Goal: Check status: Check status

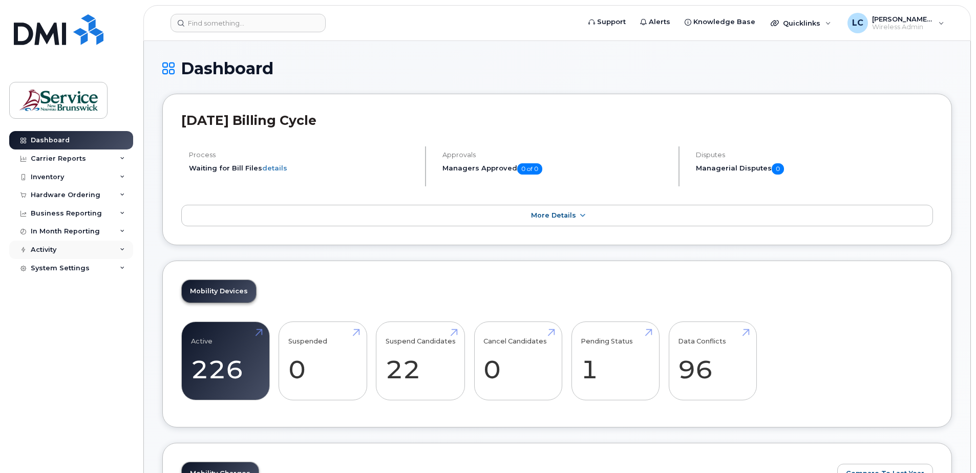
click at [123, 247] on icon at bounding box center [122, 249] width 5 height 5
click at [122, 176] on icon at bounding box center [122, 177] width 5 height 5
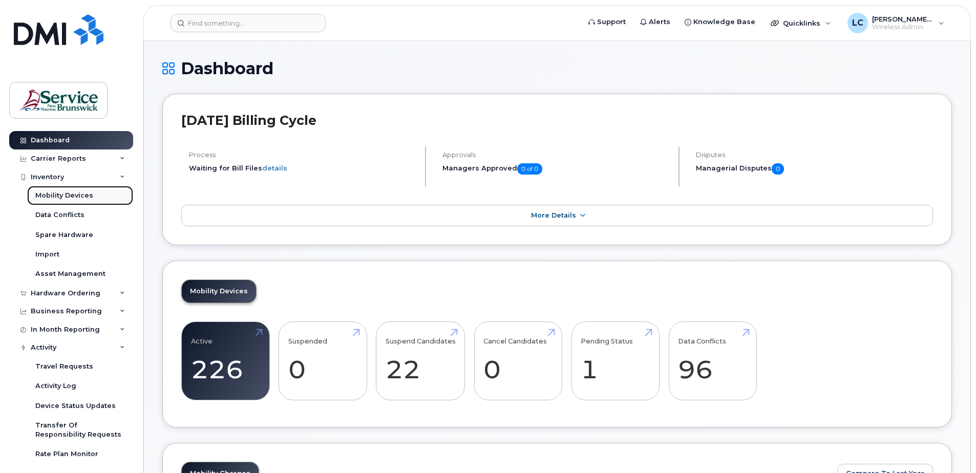
click at [100, 198] on link "Mobility Devices" at bounding box center [80, 195] width 106 height 19
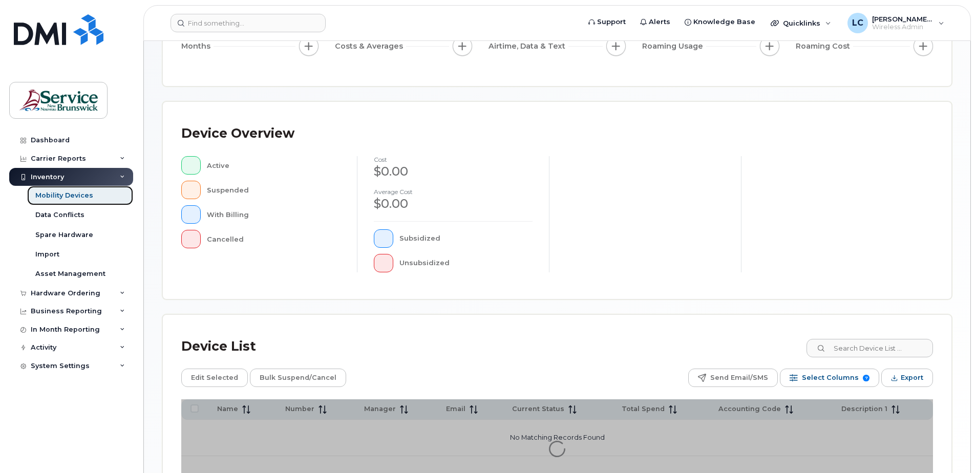
scroll to position [231, 0]
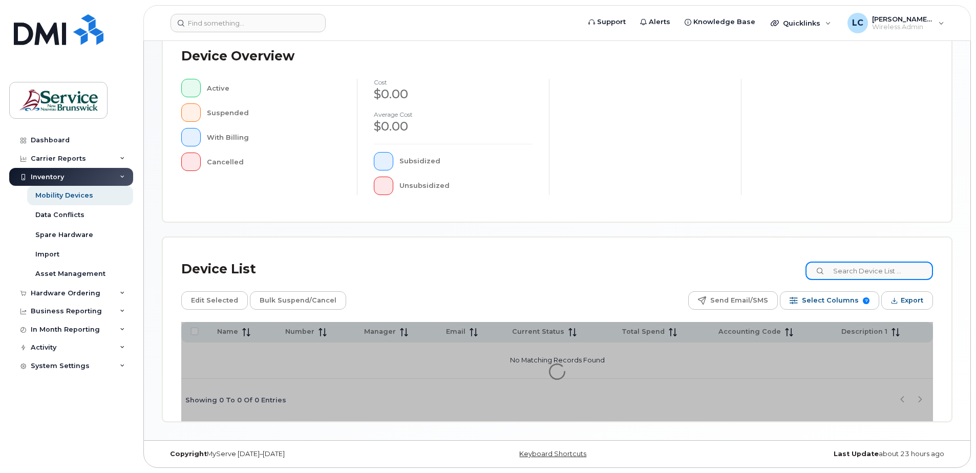
click at [891, 273] on input at bounding box center [870, 271] width 128 height 18
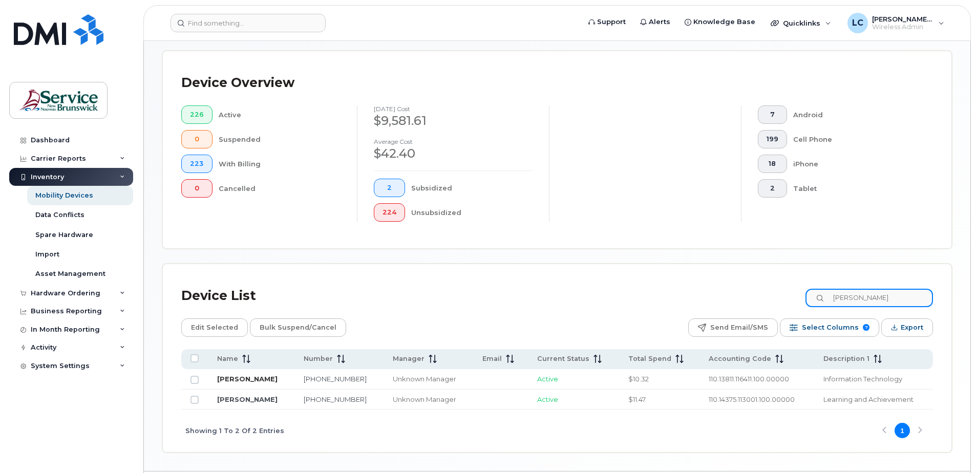
type input "mcallister"
click at [252, 379] on link "Scarlett Mcallister" at bounding box center [247, 379] width 60 height 8
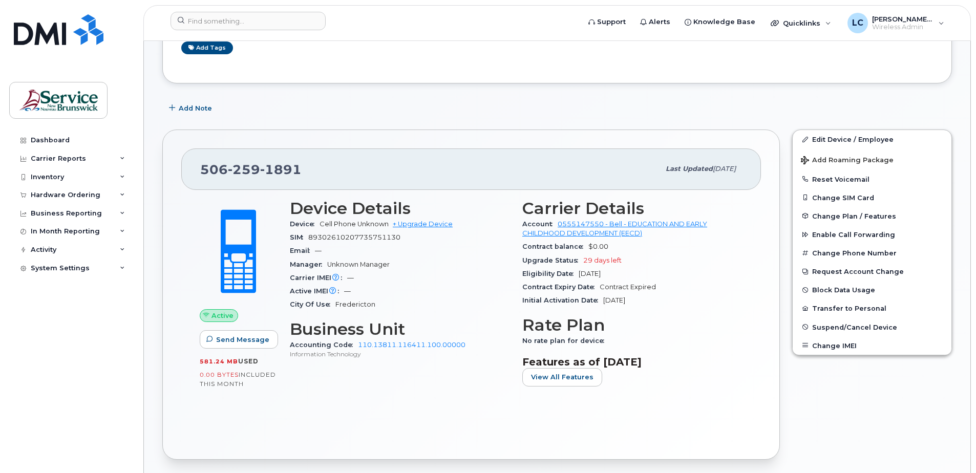
scroll to position [102, 0]
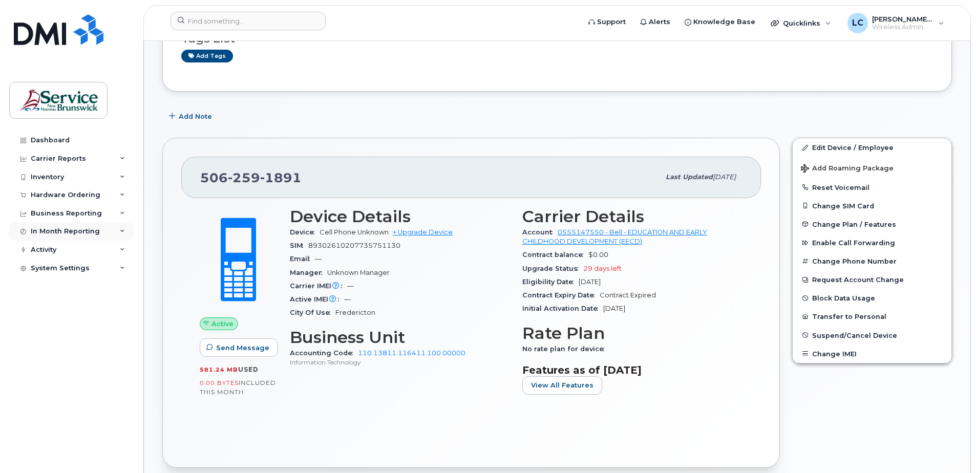
click at [123, 231] on icon at bounding box center [122, 231] width 5 height 5
click at [71, 256] on link "Data Usage" at bounding box center [80, 250] width 106 height 19
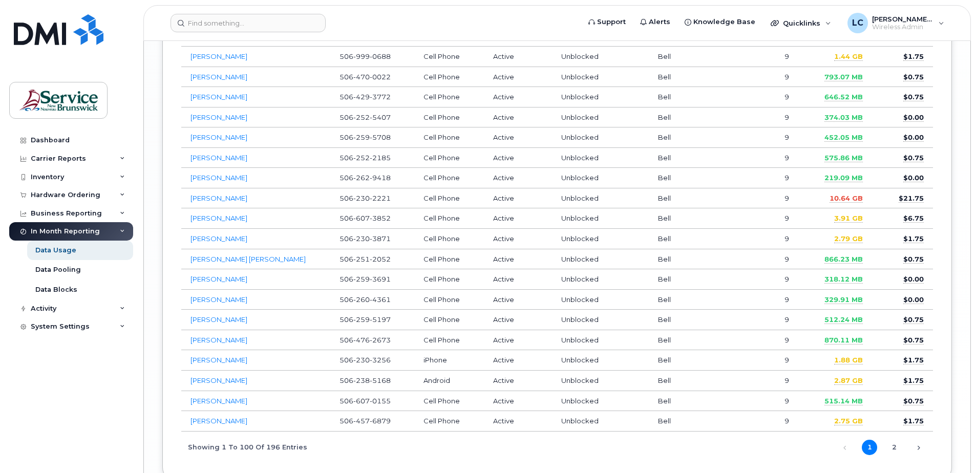
scroll to position [2189, 0]
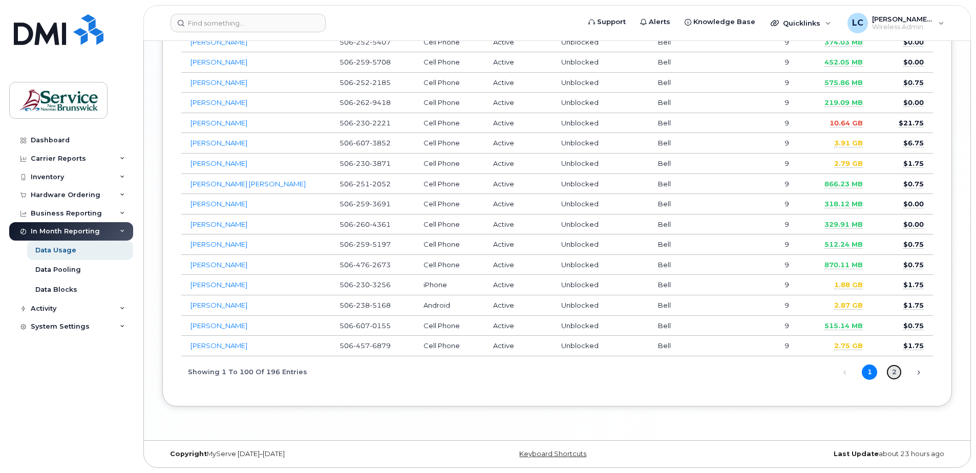
click at [891, 371] on link "2" at bounding box center [894, 372] width 15 height 15
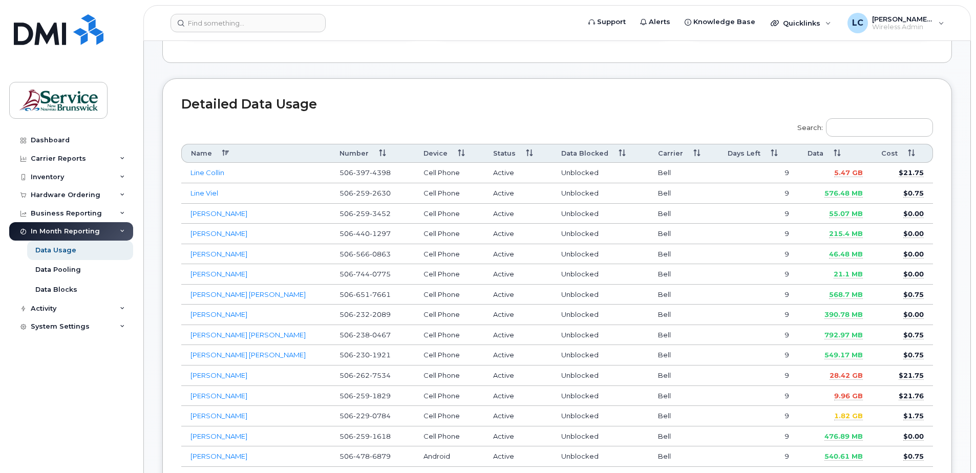
scroll to position [263, 0]
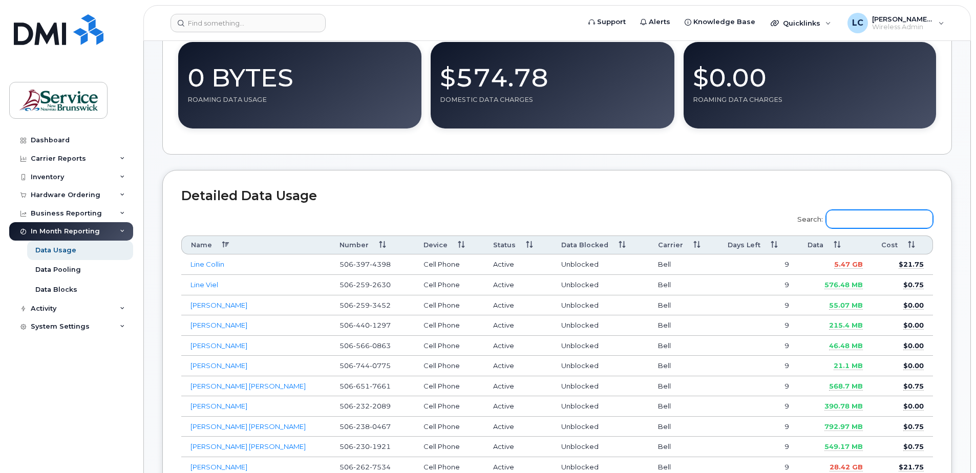
click at [877, 221] on input "Search:" at bounding box center [879, 219] width 107 height 18
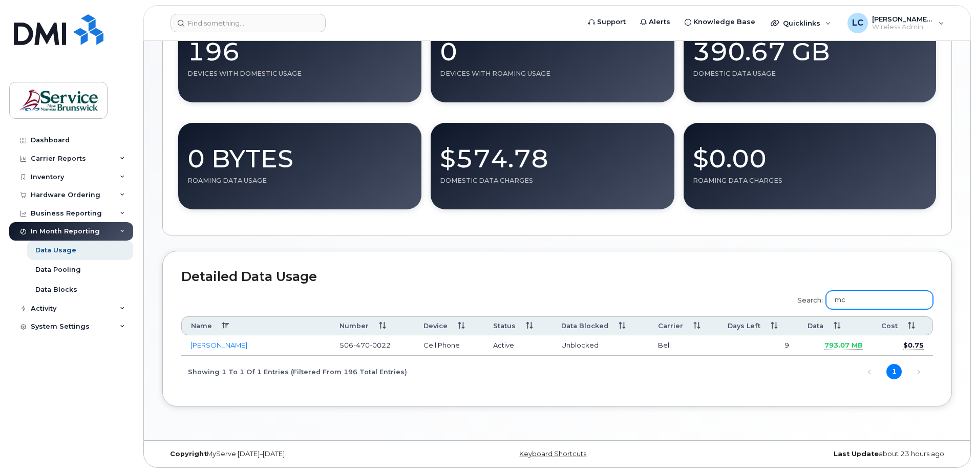
type input "m"
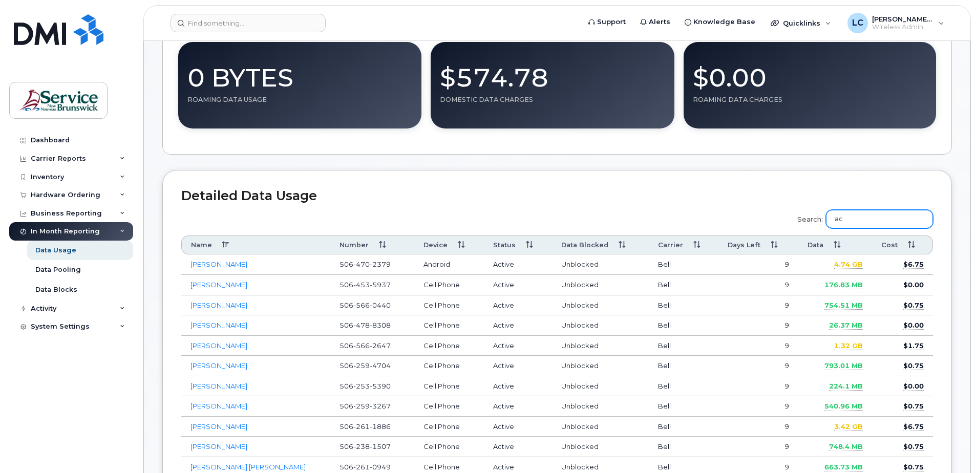
type input "a"
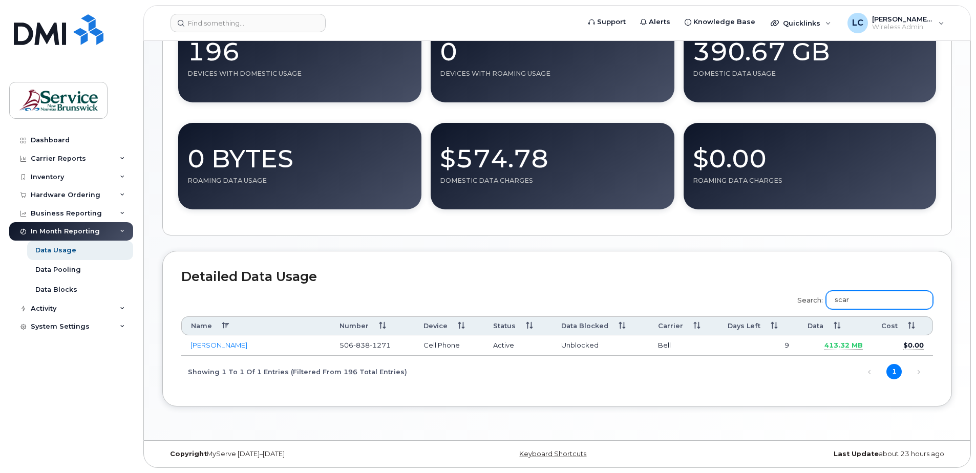
scroll to position [182, 0]
type input "s"
